Goal: Task Accomplishment & Management: Use online tool/utility

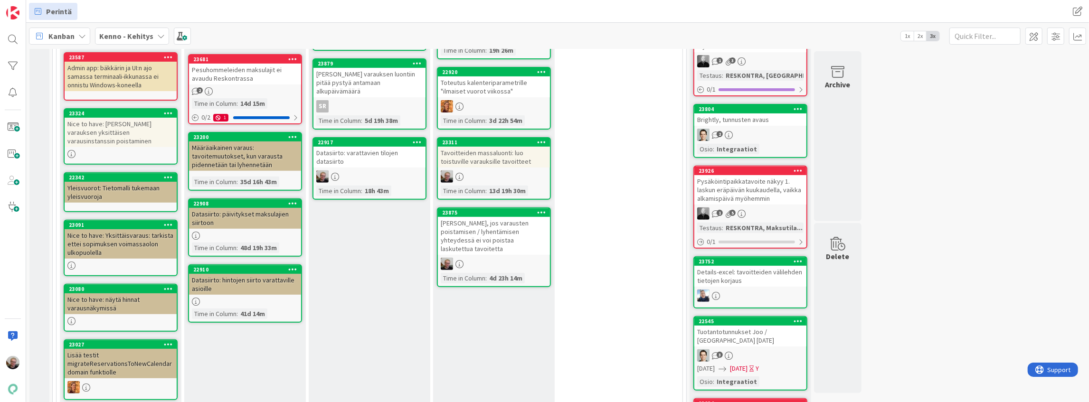
scroll to position [285, 0]
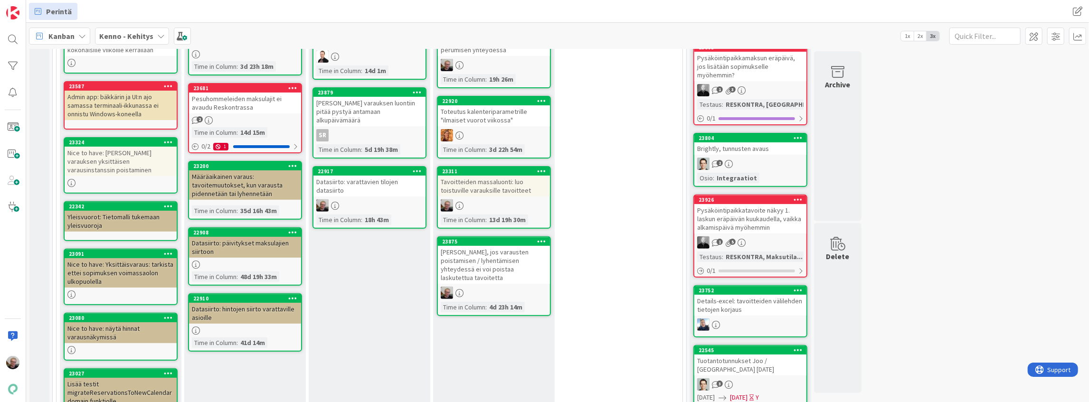
click at [367, 181] on div "Datasiirto: varattavien tilojen datasiirto" at bounding box center [370, 186] width 112 height 21
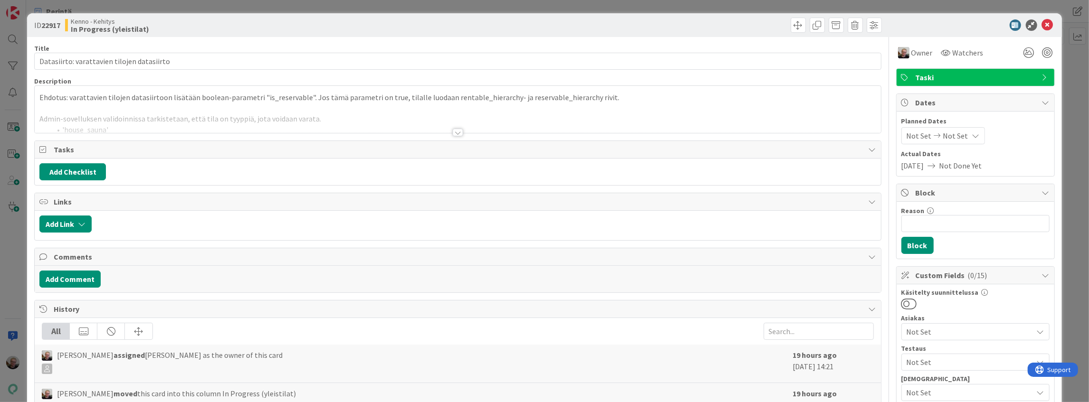
click at [243, 118] on div at bounding box center [458, 121] width 846 height 24
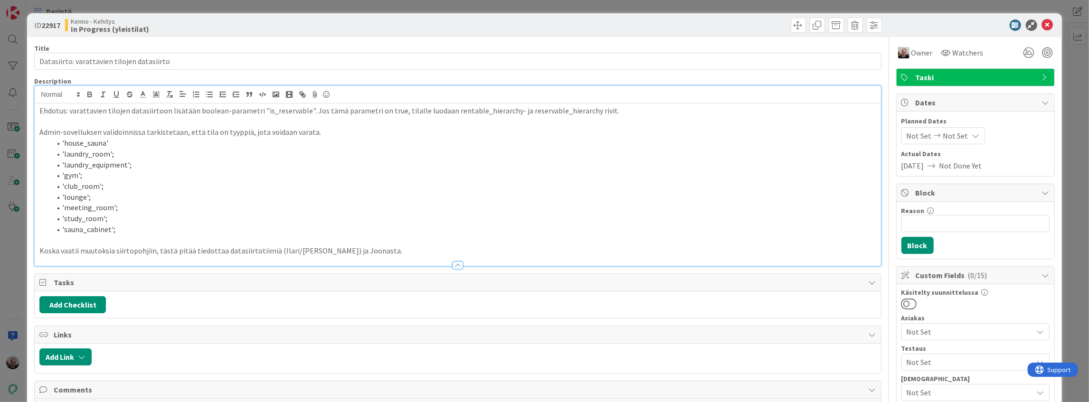
click at [352, 253] on p "Koska vaatii muutoksia siirtopohjiin, tästä pitää tiedottaa datasiirtotiimiä (I…" at bounding box center [457, 251] width 836 height 11
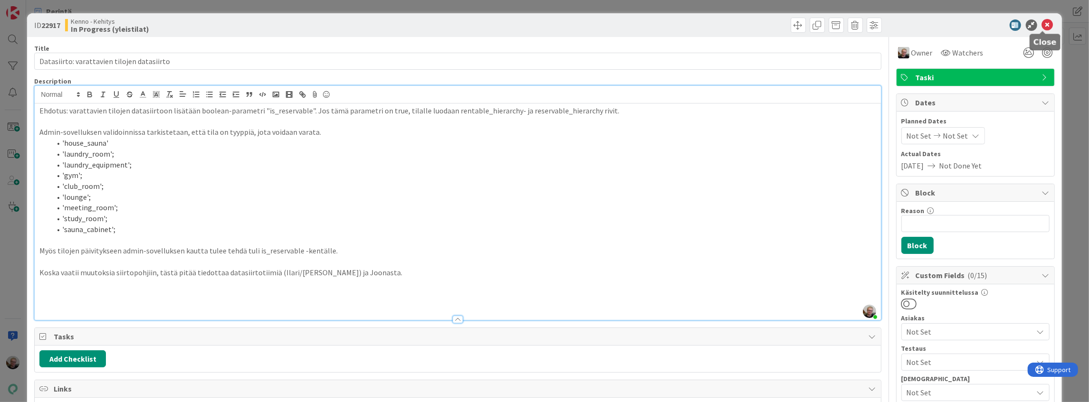
click at [1042, 25] on icon at bounding box center [1047, 24] width 11 height 11
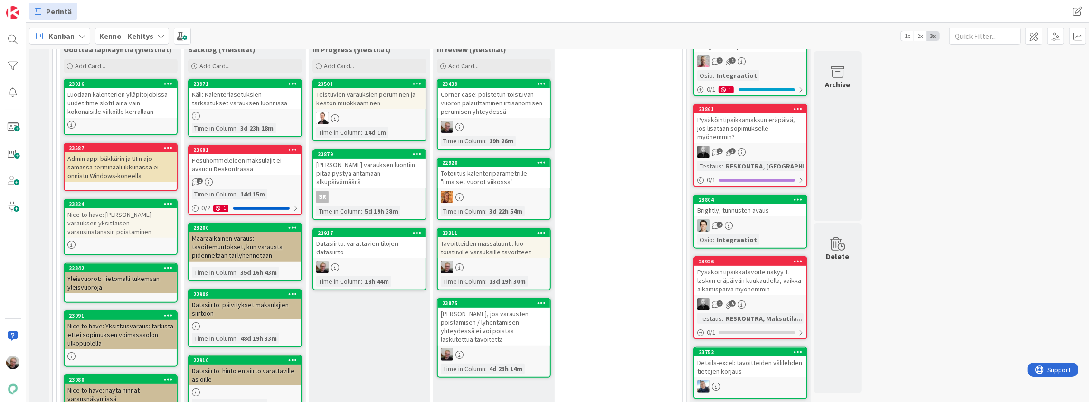
scroll to position [221, 0]
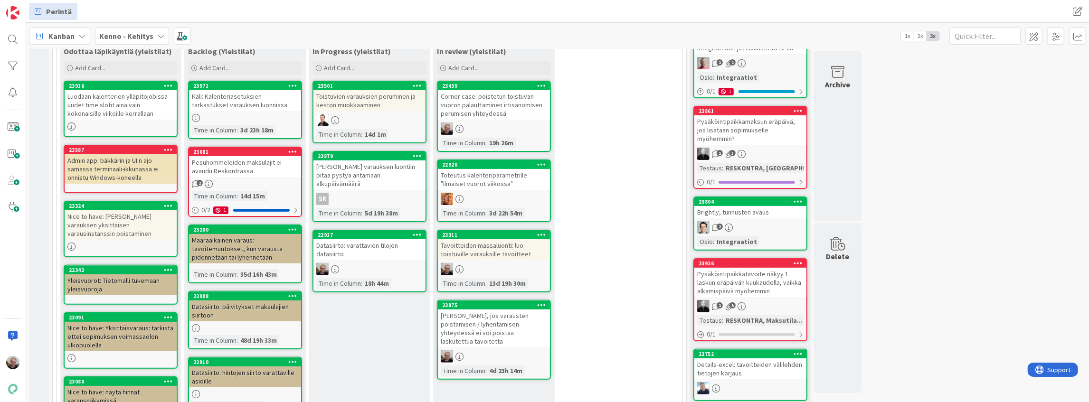
click at [486, 310] on div "Nootti, jos varausten poistamisen / lyhentämisen yhteydessä ei voi poistaa lask…" at bounding box center [494, 329] width 112 height 38
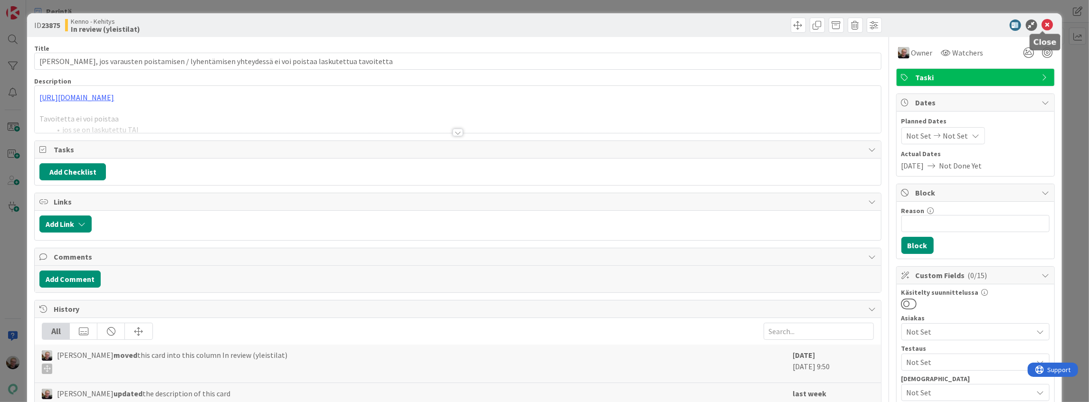
click at [1042, 24] on icon at bounding box center [1047, 24] width 11 height 11
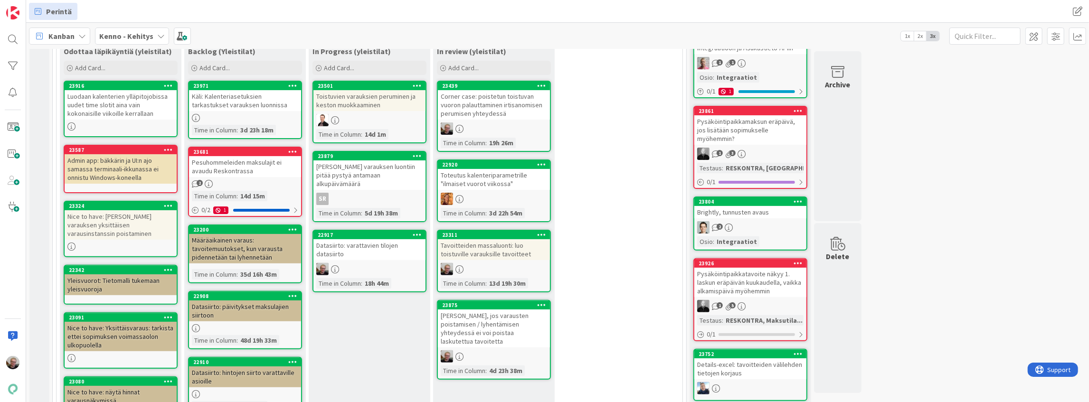
click at [541, 302] on icon at bounding box center [541, 305] width 9 height 7
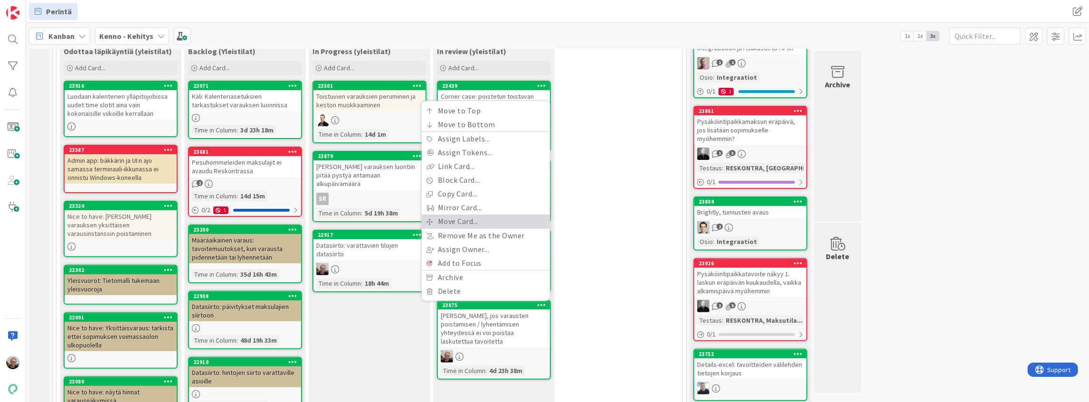
click at [461, 216] on link "Move Card..." at bounding box center [486, 222] width 128 height 14
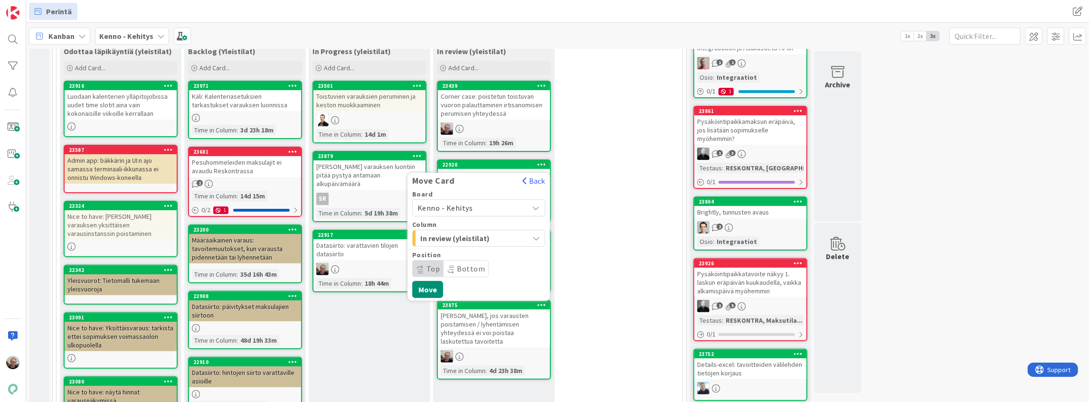
click at [443, 236] on span "In review (yleistilat)" at bounding box center [455, 238] width 71 height 12
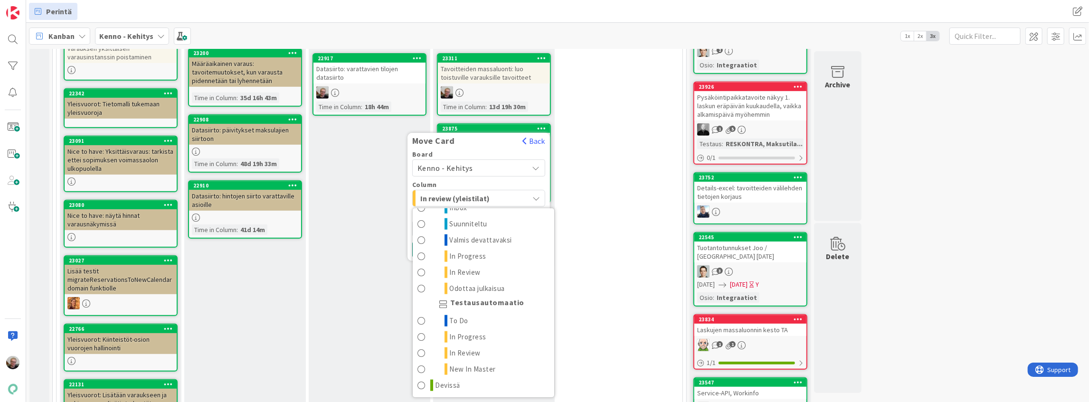
scroll to position [443, 0]
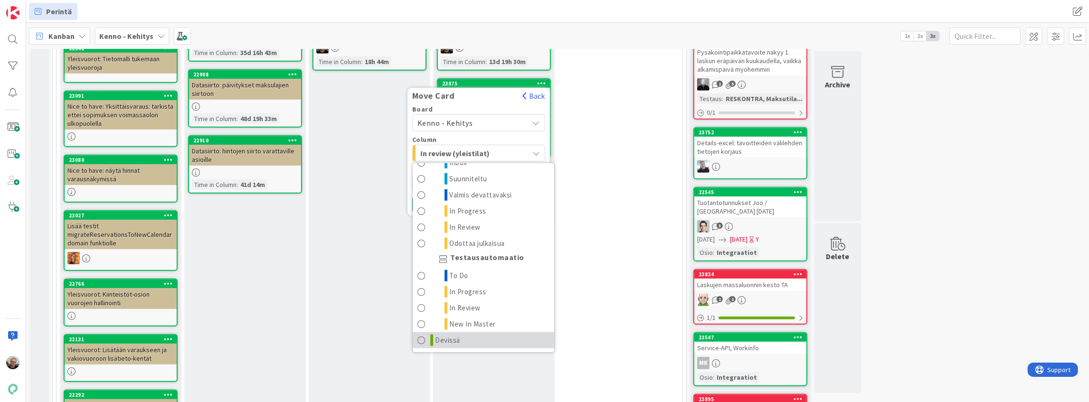
click at [468, 342] on link "Devissä" at bounding box center [484, 341] width 142 height 16
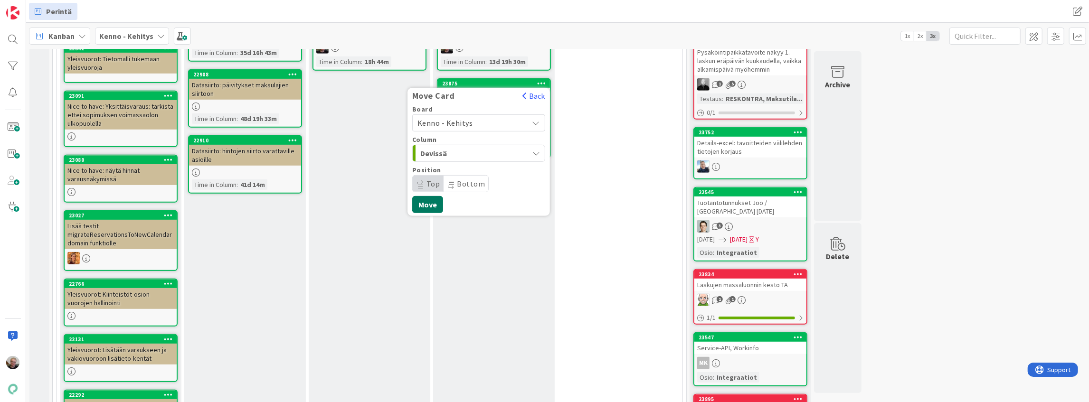
click at [426, 208] on button "Move" at bounding box center [427, 204] width 31 height 17
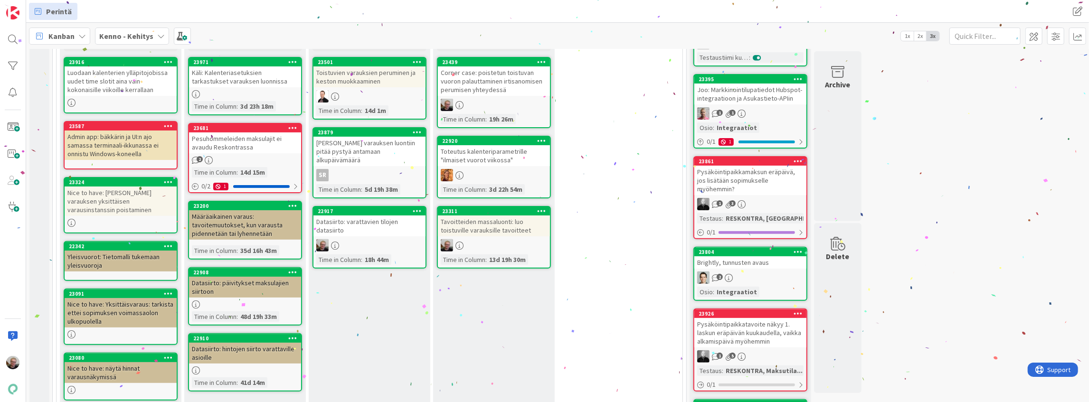
scroll to position [158, 0]
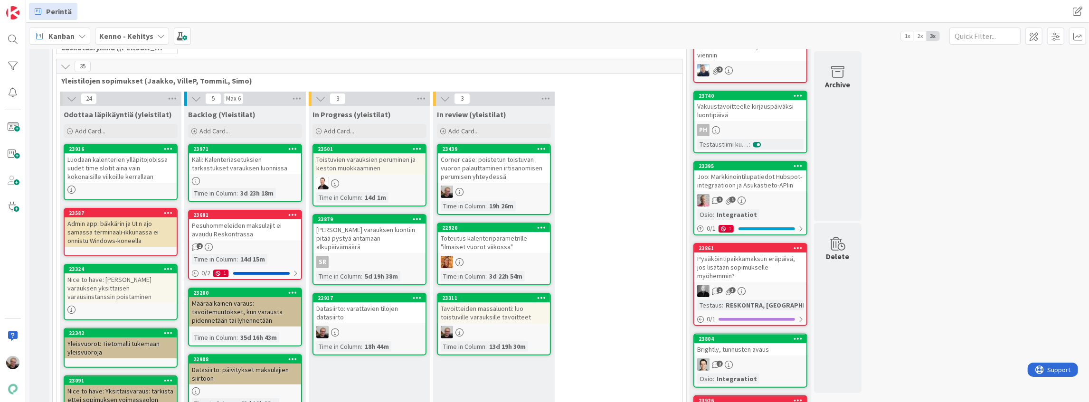
click at [482, 315] on div "Tavoitteiden massaluonti: luo toistuville varauksille tavoitteet" at bounding box center [494, 313] width 112 height 21
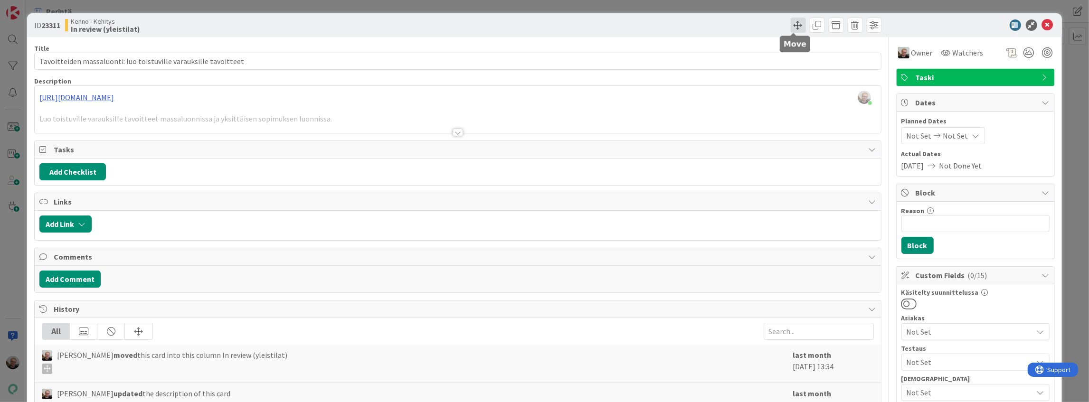
click at [798, 29] on span at bounding box center [798, 25] width 15 height 15
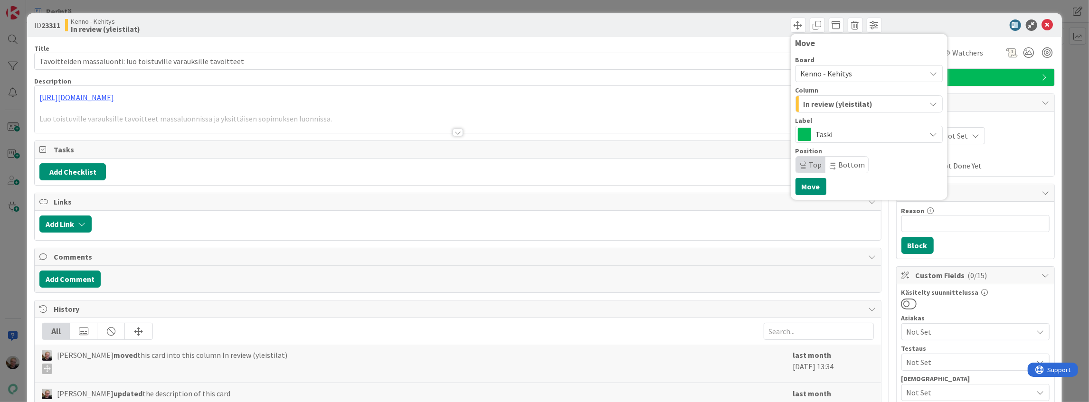
click at [922, 102] on button "In review (yleistilat)" at bounding box center [869, 103] width 147 height 17
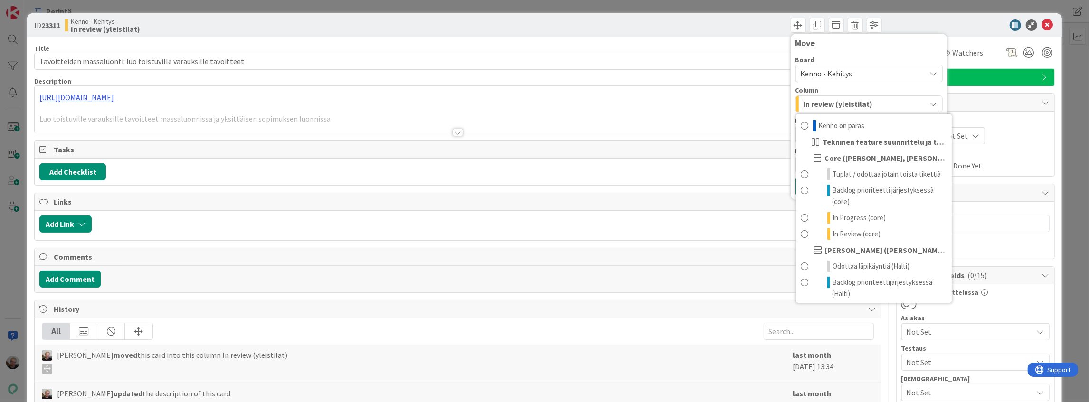
scroll to position [1091, 0]
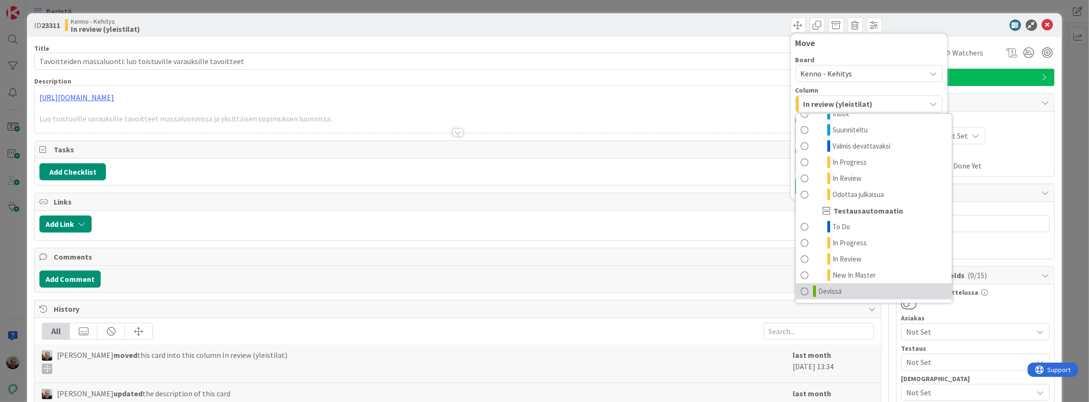
click at [813, 295] on link "Devissä" at bounding box center [874, 292] width 156 height 16
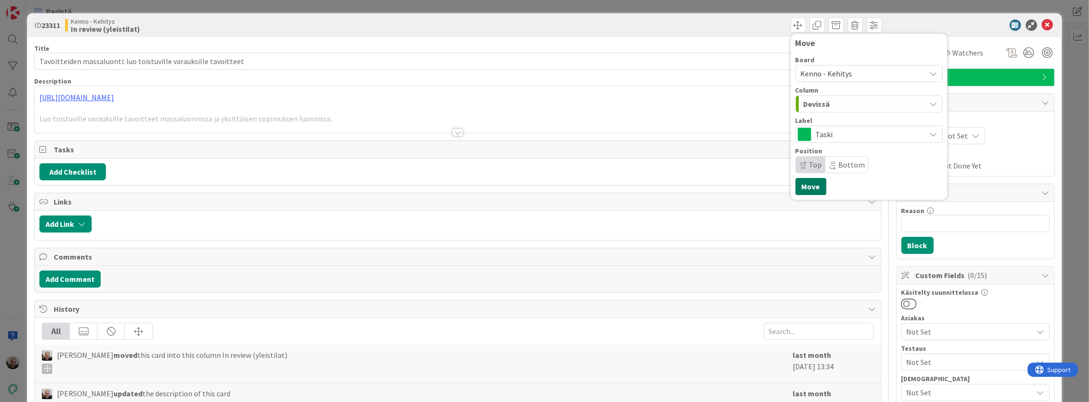
click at [807, 190] on button "Move" at bounding box center [811, 186] width 31 height 17
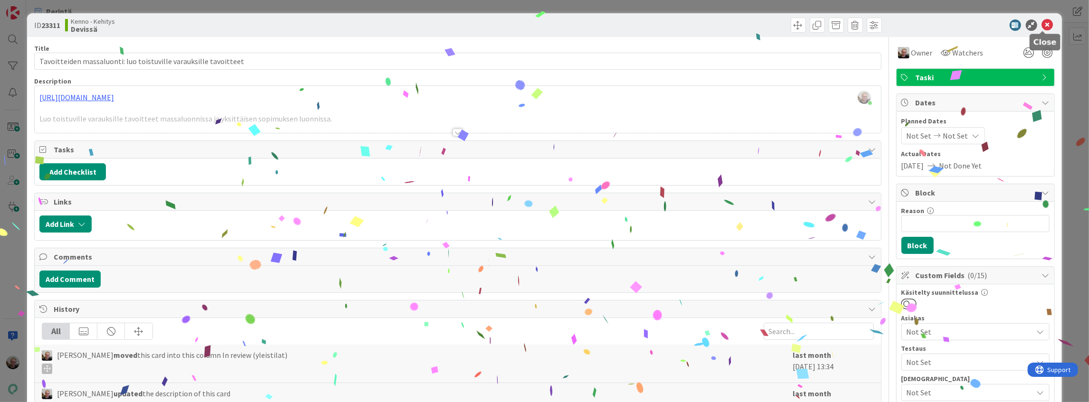
click at [1044, 25] on icon at bounding box center [1047, 24] width 11 height 11
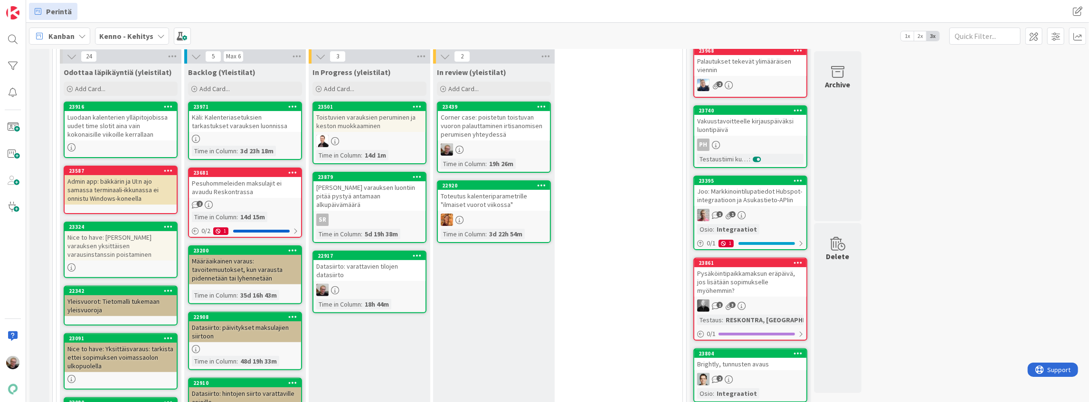
scroll to position [190, 0]
